Goal: Task Accomplishment & Management: Use online tool/utility

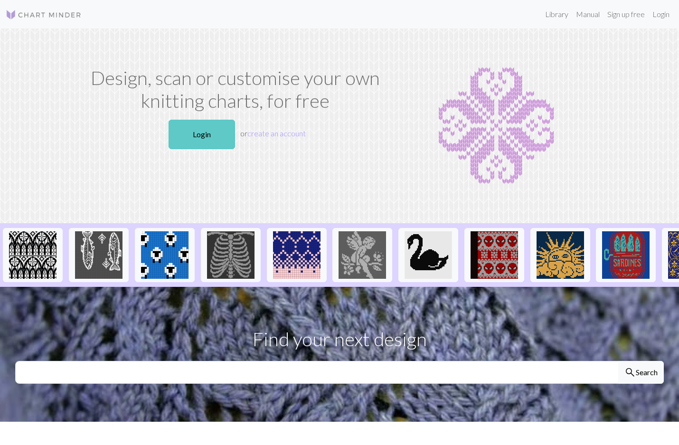
click at [204, 136] on link "Login" at bounding box center [202, 134] width 67 height 29
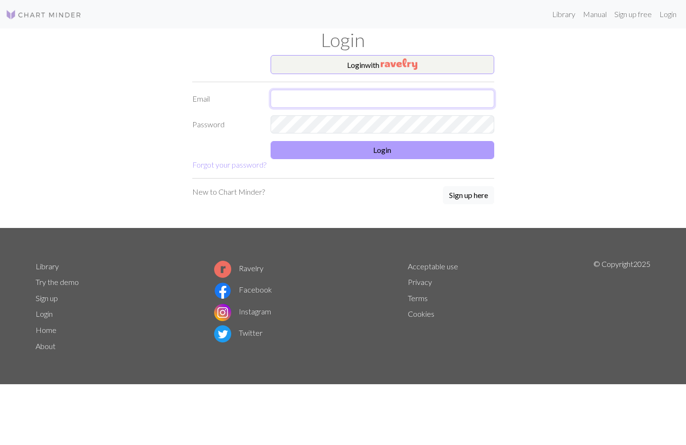
type input "[PERSON_NAME][EMAIL_ADDRESS][PERSON_NAME][DOMAIN_NAME]"
click at [347, 150] on button "Login" at bounding box center [383, 150] width 224 height 18
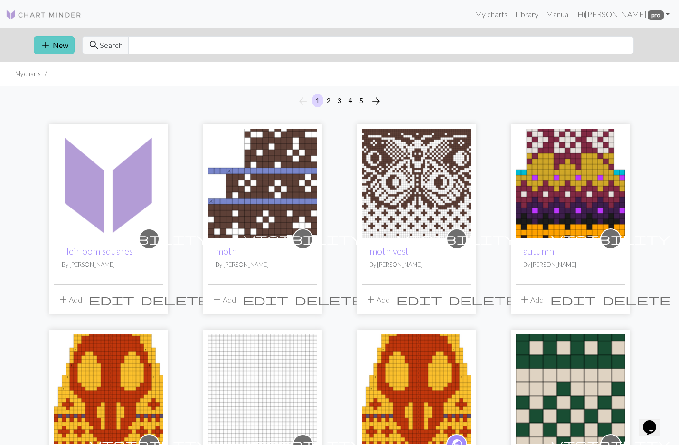
click at [58, 48] on button "add New" at bounding box center [54, 45] width 41 height 18
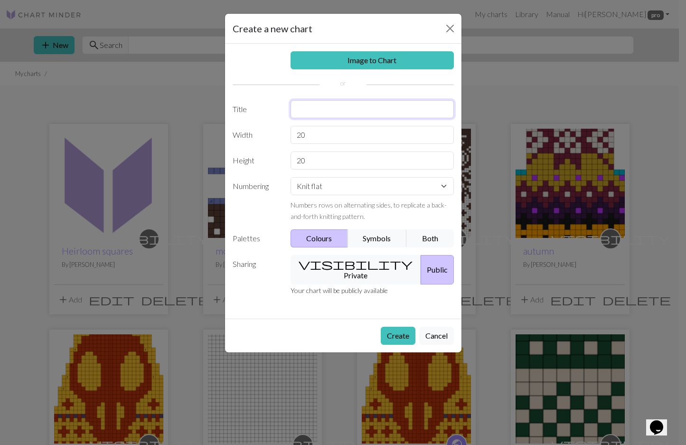
click at [331, 110] on input "text" at bounding box center [372, 109] width 163 height 18
type input "moon"
type input "22"
click at [334, 270] on button "visibility Private" at bounding box center [356, 269] width 131 height 29
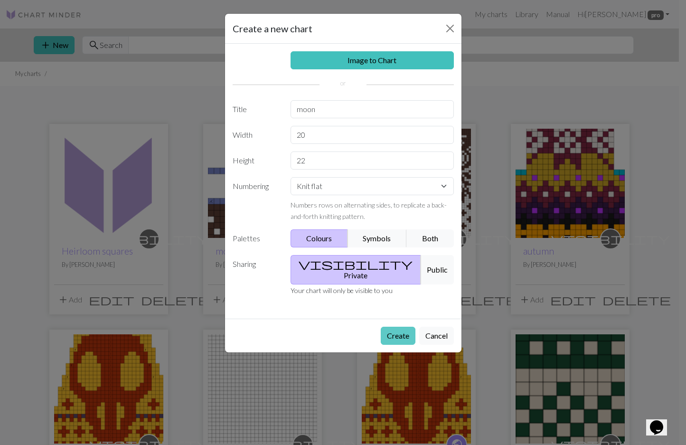
click at [395, 327] on button "Create" at bounding box center [398, 336] width 35 height 18
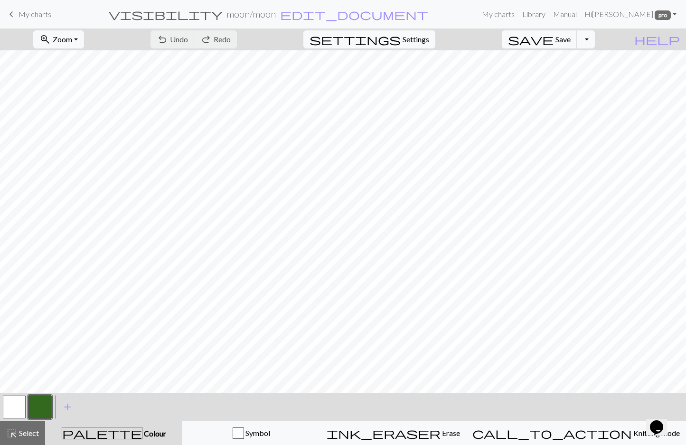
click at [42, 407] on button "button" at bounding box center [40, 407] width 23 height 23
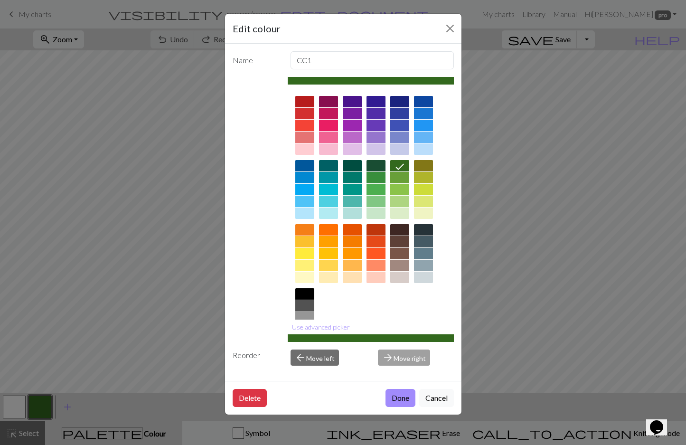
click at [350, 236] on div at bounding box center [352, 241] width 19 height 11
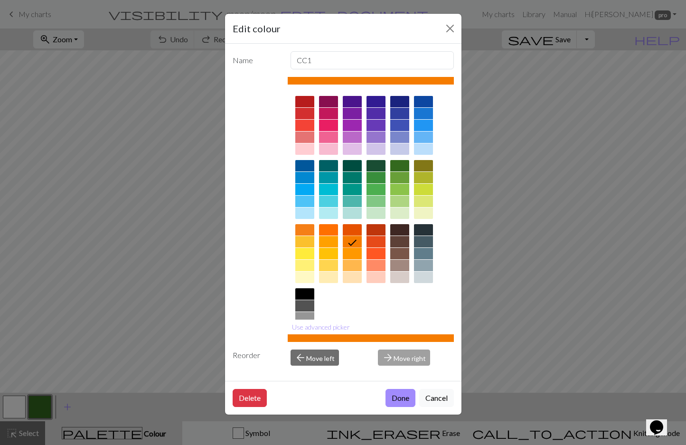
click at [354, 229] on div at bounding box center [352, 229] width 19 height 11
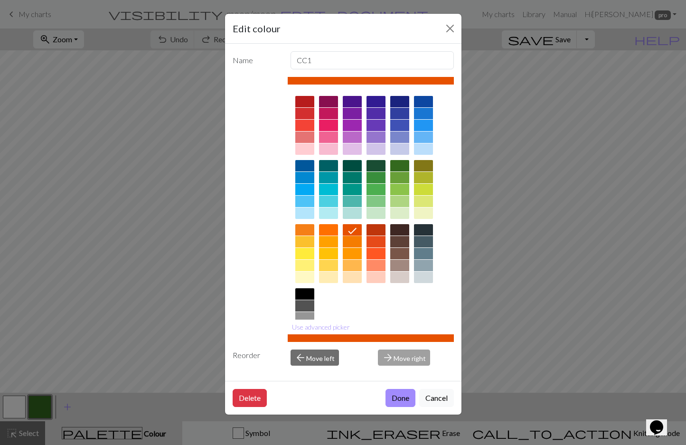
click at [425, 249] on div at bounding box center [423, 253] width 19 height 11
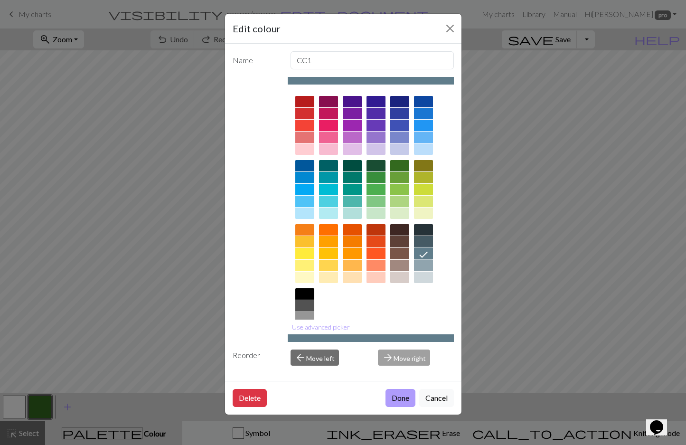
click at [392, 401] on button "Done" at bounding box center [401, 398] width 30 height 18
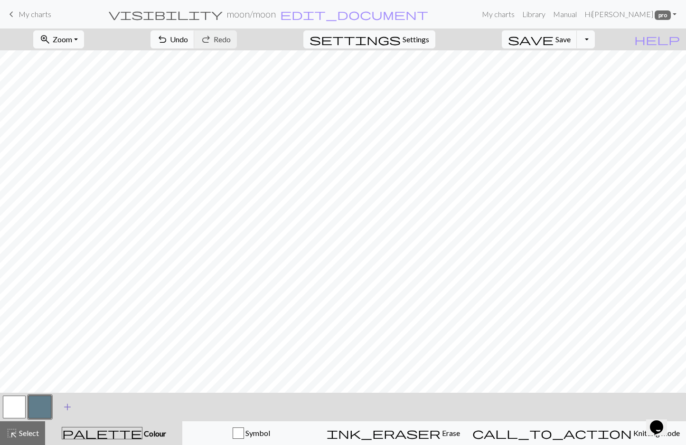
click at [71, 407] on span "add" at bounding box center [67, 406] width 11 height 13
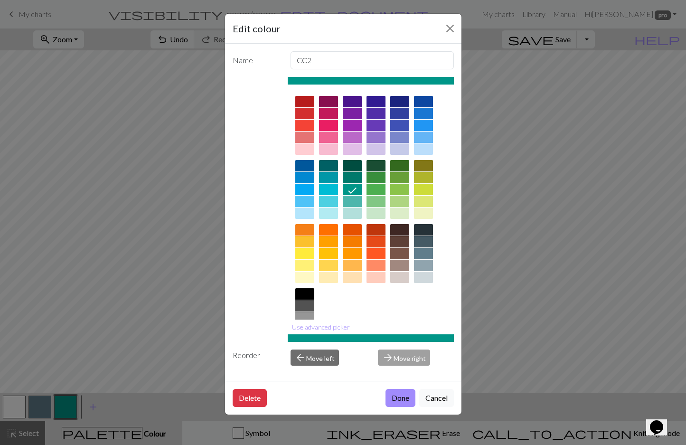
click at [303, 295] on div at bounding box center [304, 293] width 19 height 11
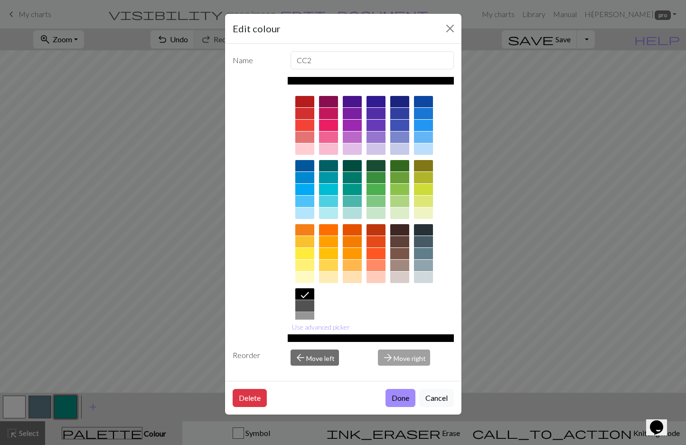
click at [304, 306] on div at bounding box center [304, 305] width 19 height 11
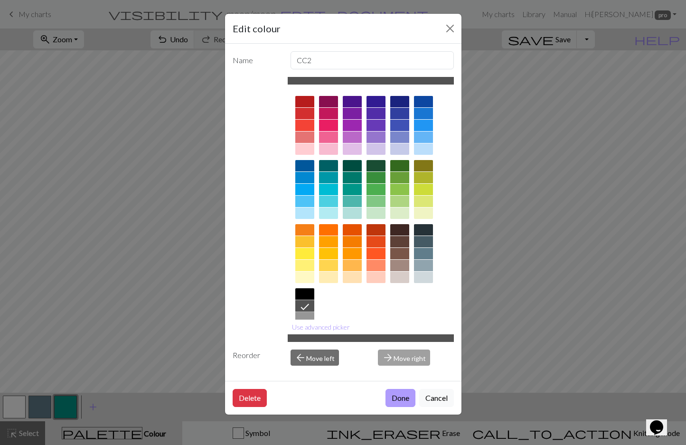
click at [397, 399] on button "Done" at bounding box center [401, 398] width 30 height 18
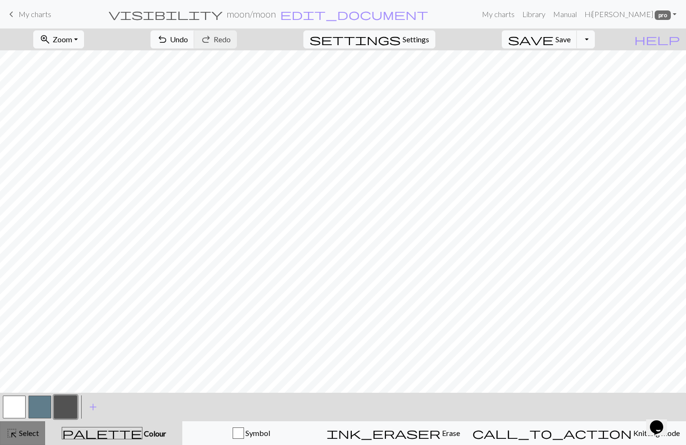
click at [36, 433] on span "Select" at bounding box center [28, 432] width 21 height 9
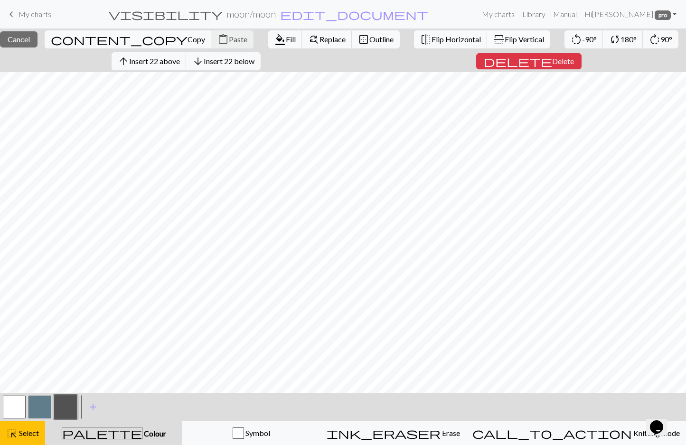
click at [505, 35] on span "Flip Vertical" at bounding box center [524, 39] width 39 height 9
click at [432, 38] on span "Flip Horizontal" at bounding box center [456, 39] width 49 height 9
click at [38, 434] on span "Select" at bounding box center [28, 432] width 21 height 9
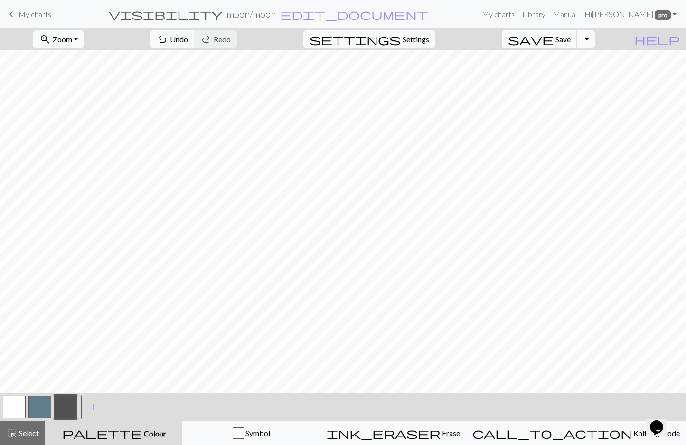
click at [578, 45] on button "save Save Save" at bounding box center [540, 39] width 76 height 18
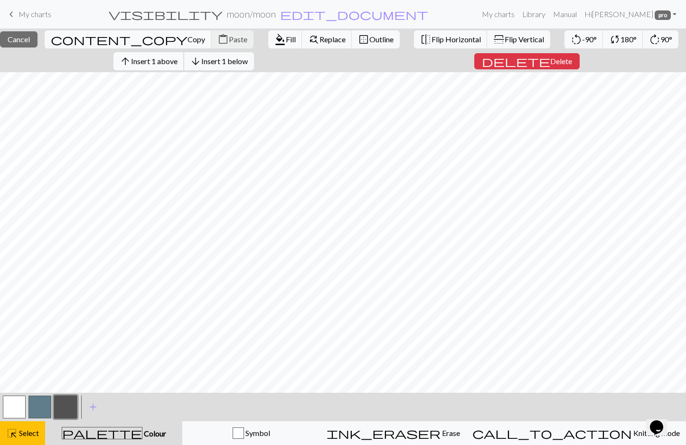
click at [145, 63] on span "Insert 1 above" at bounding box center [154, 61] width 47 height 9
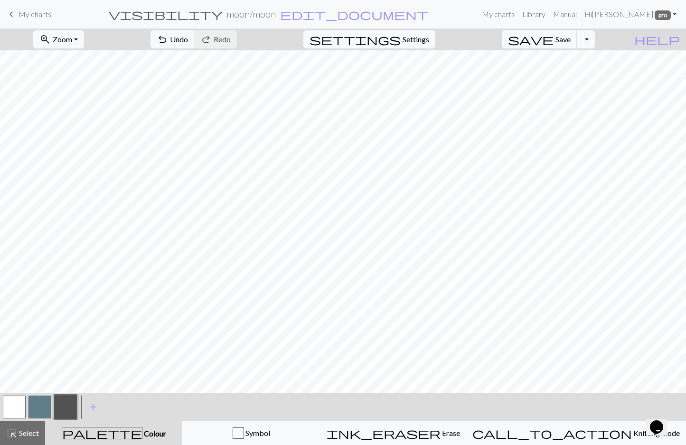
click at [46, 405] on button "button" at bounding box center [40, 407] width 23 height 23
click at [62, 404] on button "button" at bounding box center [65, 407] width 23 height 23
click at [17, 407] on button "button" at bounding box center [14, 407] width 23 height 23
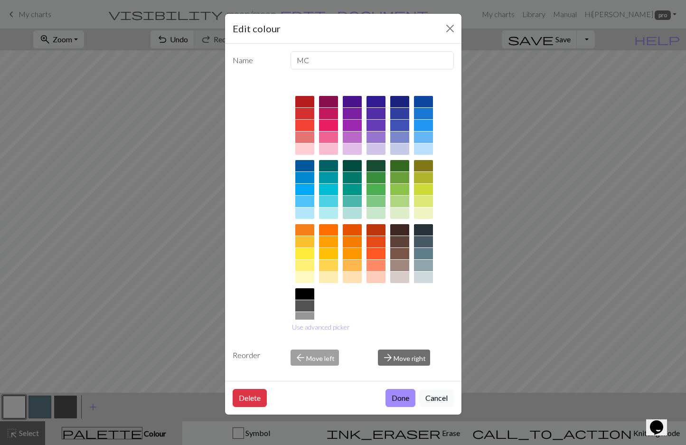
click at [308, 306] on div at bounding box center [304, 305] width 19 height 11
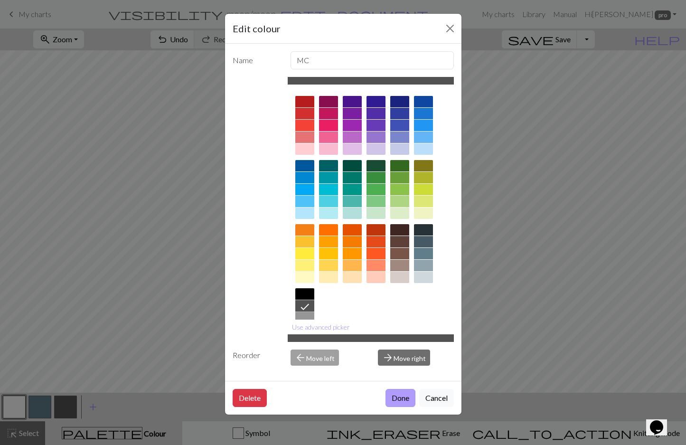
click at [400, 403] on button "Done" at bounding box center [401, 398] width 30 height 18
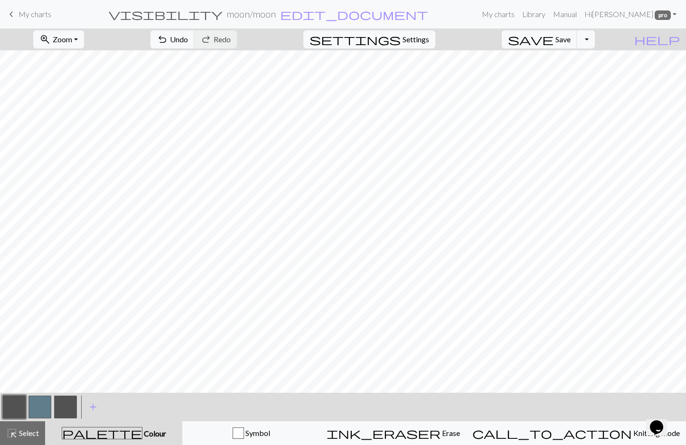
click at [68, 400] on button "button" at bounding box center [65, 407] width 23 height 23
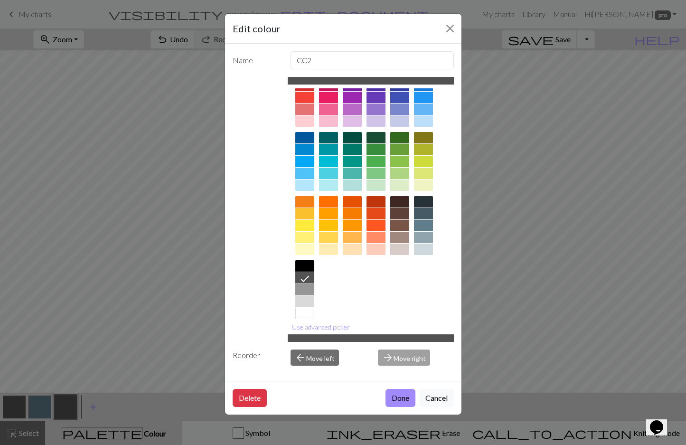
scroll to position [38, 0]
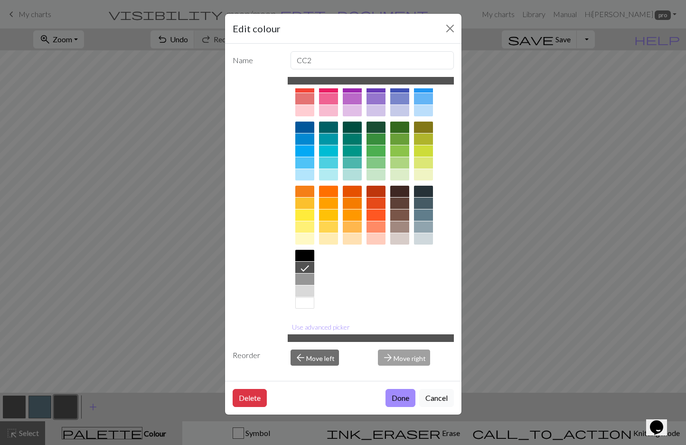
click at [299, 299] on div at bounding box center [304, 302] width 19 height 11
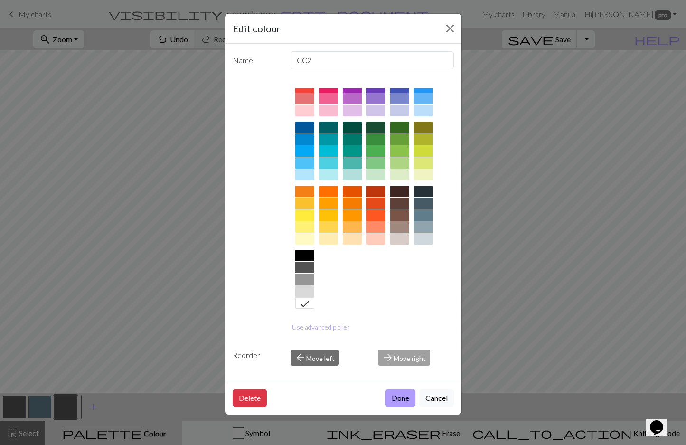
click at [391, 393] on button "Done" at bounding box center [401, 398] width 30 height 18
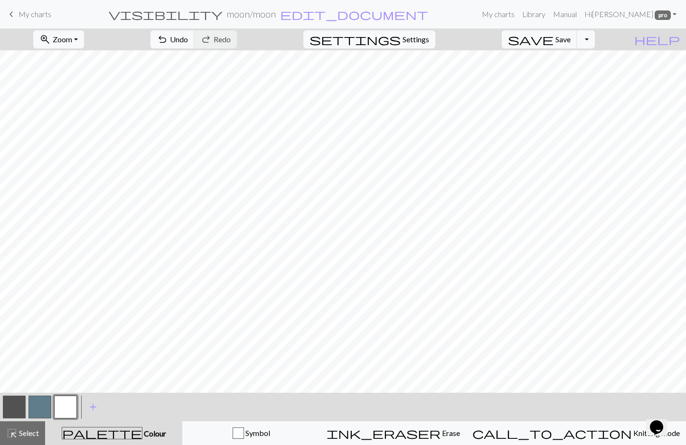
click at [47, 406] on button "button" at bounding box center [40, 407] width 23 height 23
click at [47, 405] on button "button" at bounding box center [40, 407] width 23 height 23
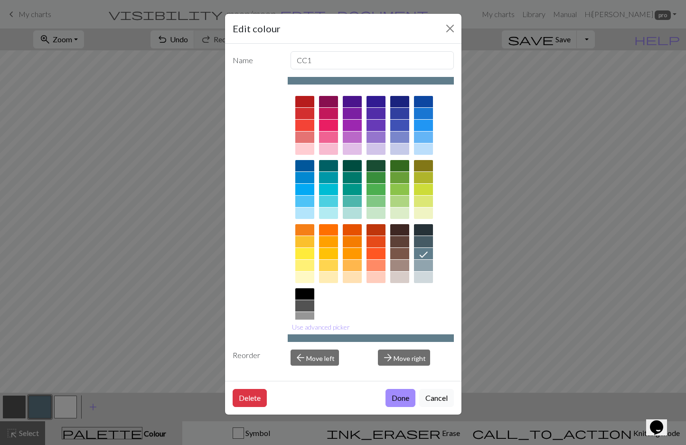
click at [421, 262] on div at bounding box center [423, 265] width 19 height 11
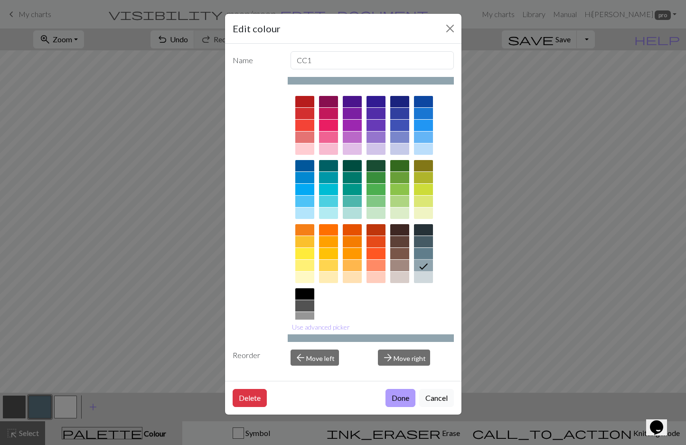
click at [397, 399] on button "Done" at bounding box center [401, 398] width 30 height 18
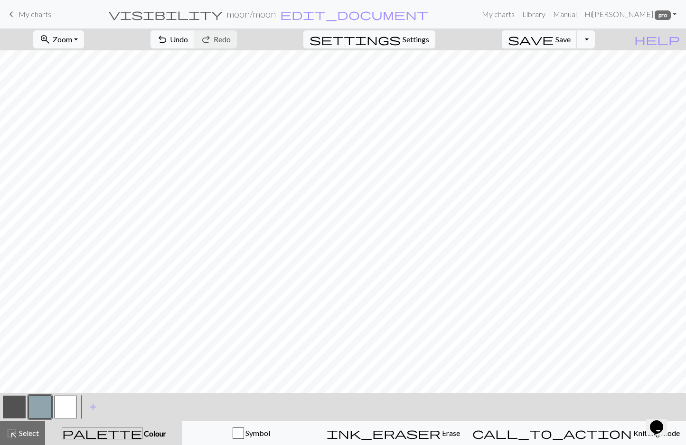
click at [72, 407] on button "button" at bounding box center [65, 407] width 23 height 23
click at [99, 409] on button "add Add a colour" at bounding box center [93, 407] width 24 height 24
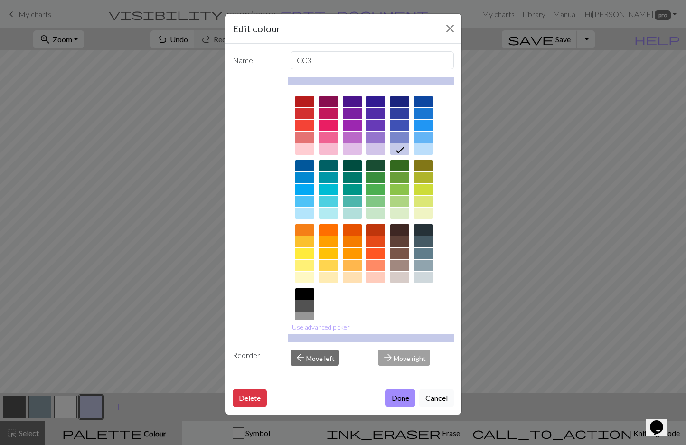
click at [439, 399] on button "Cancel" at bounding box center [436, 398] width 35 height 18
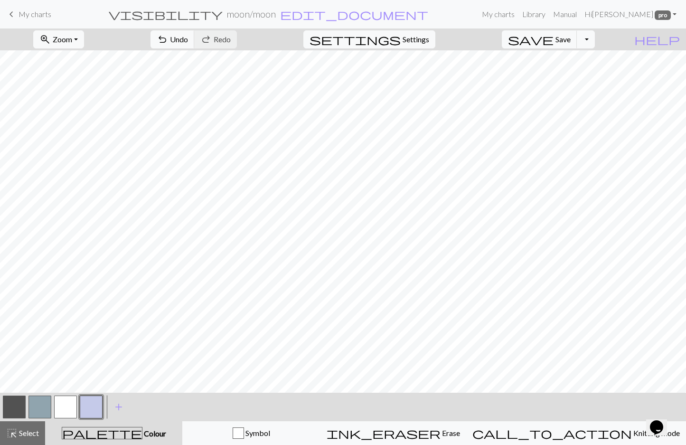
click at [70, 405] on button "button" at bounding box center [65, 407] width 23 height 23
click at [33, 412] on button "button" at bounding box center [40, 407] width 23 height 23
click at [16, 412] on button "button" at bounding box center [14, 407] width 23 height 23
click at [63, 402] on button "button" at bounding box center [65, 407] width 23 height 23
click at [554, 44] on span "save" at bounding box center [531, 39] width 46 height 13
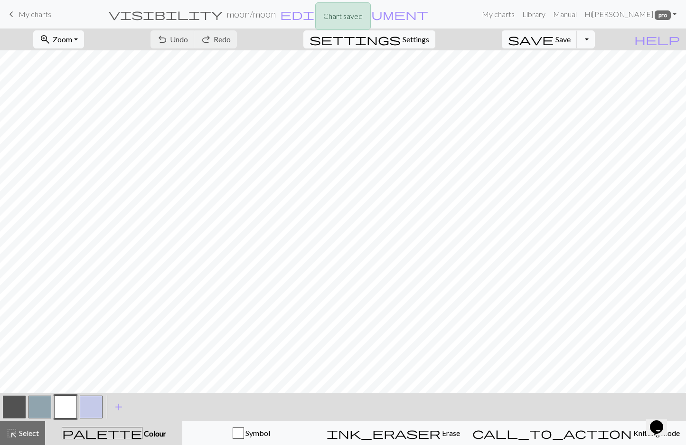
click at [42, 401] on button "button" at bounding box center [40, 407] width 23 height 23
click at [570, 43] on button "save Save Save" at bounding box center [540, 39] width 76 height 18
